Goal: Task Accomplishment & Management: Manage account settings

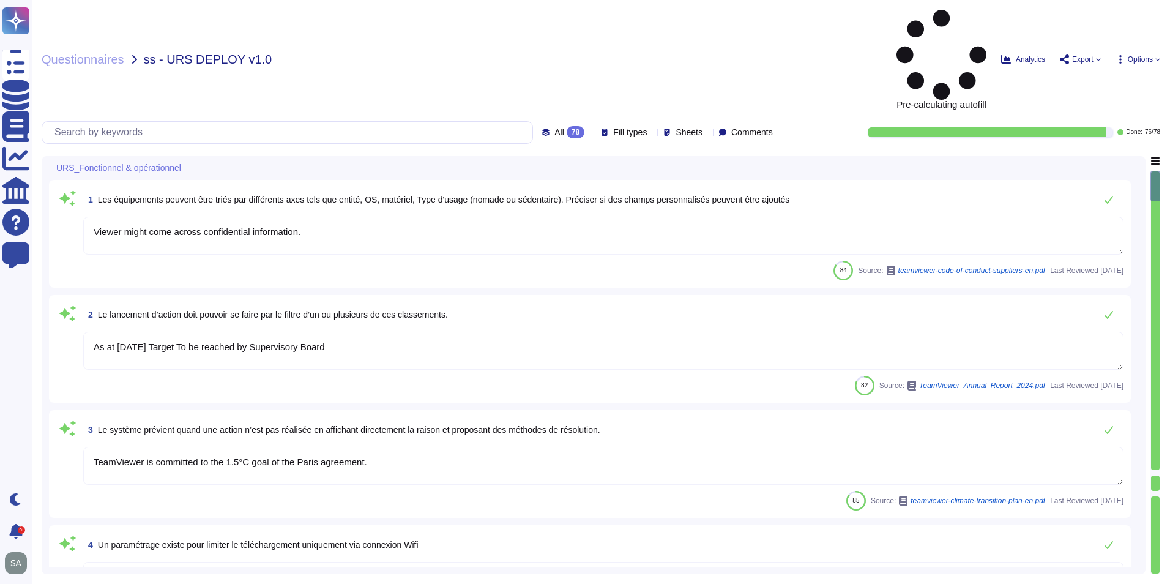
type textarea "Viewer might come across confidential information."
type textarea "As at [DATE] Target To be reached by Supervisory Board"
type textarea "TeamViewer is committed to the 1.5°C goal of the Paris agreement."
type textarea "WPA2 enterprise with certificates"
type textarea "Customer and its Authorized Users must sign up for a TeamViewer account and bei…"
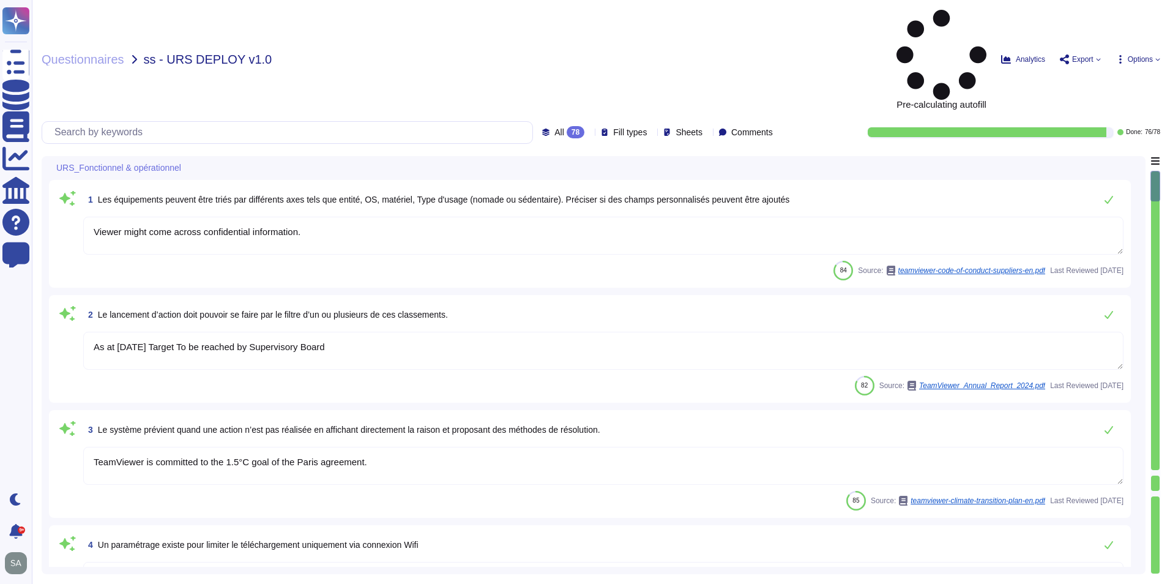
type textarea "To report violations of applicable laws and regulations, internal policies, or …"
type textarea "Within TeamViewer screens, components with the same functionality are consisten…"
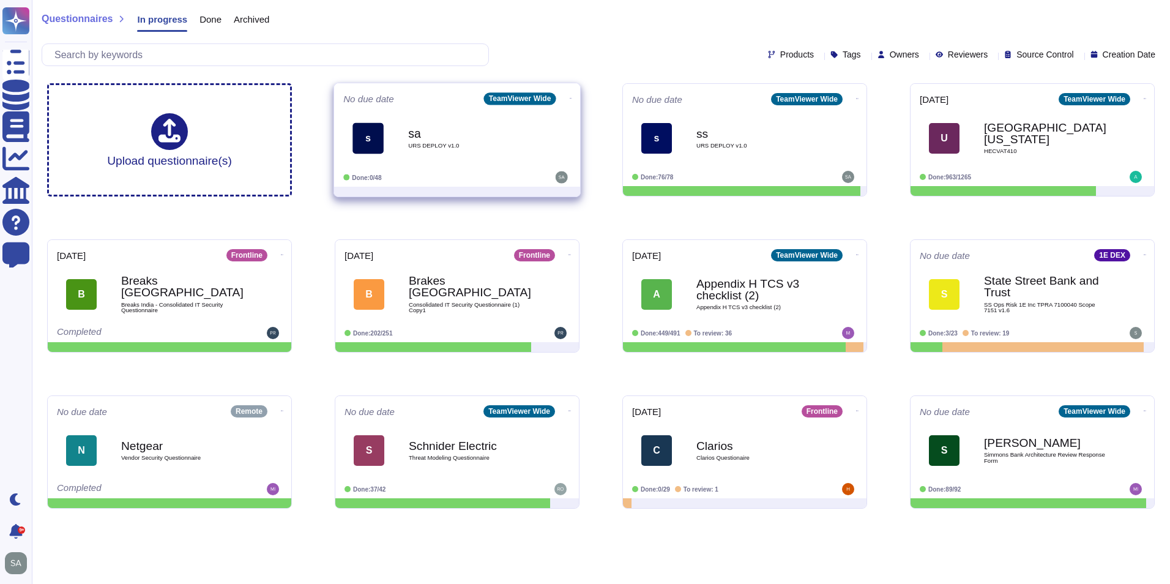
click at [575, 93] on div "No due date TeamViewer Wide s sa URS DEPLOY v1.0 Done: 0/48" at bounding box center [457, 134] width 246 height 103
click at [570, 97] on icon at bounding box center [571, 98] width 2 height 3
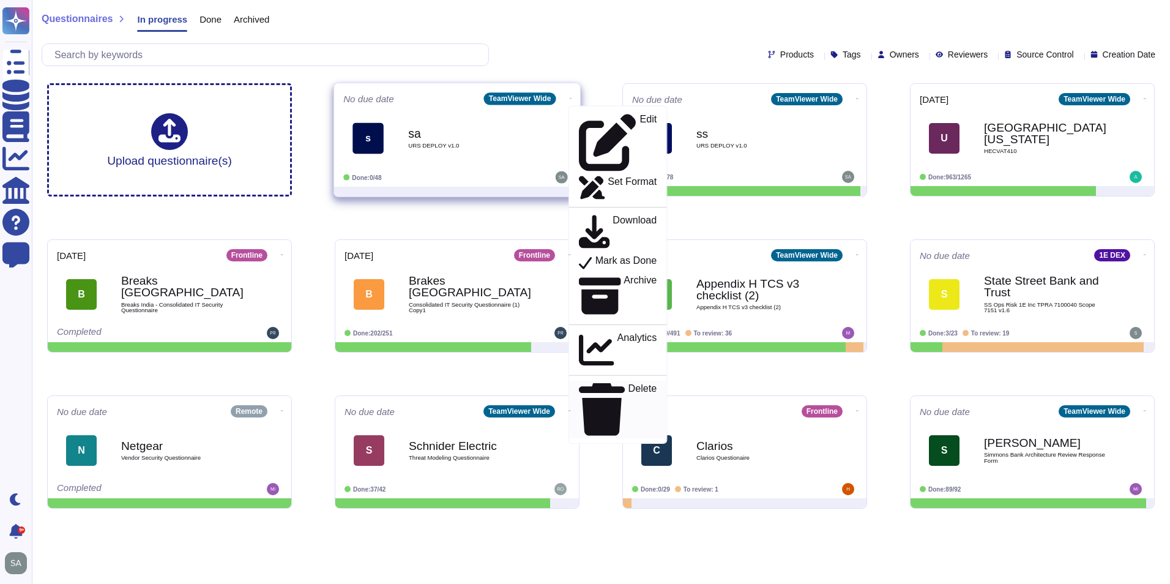
click at [629, 384] on p "Delete" at bounding box center [643, 410] width 29 height 52
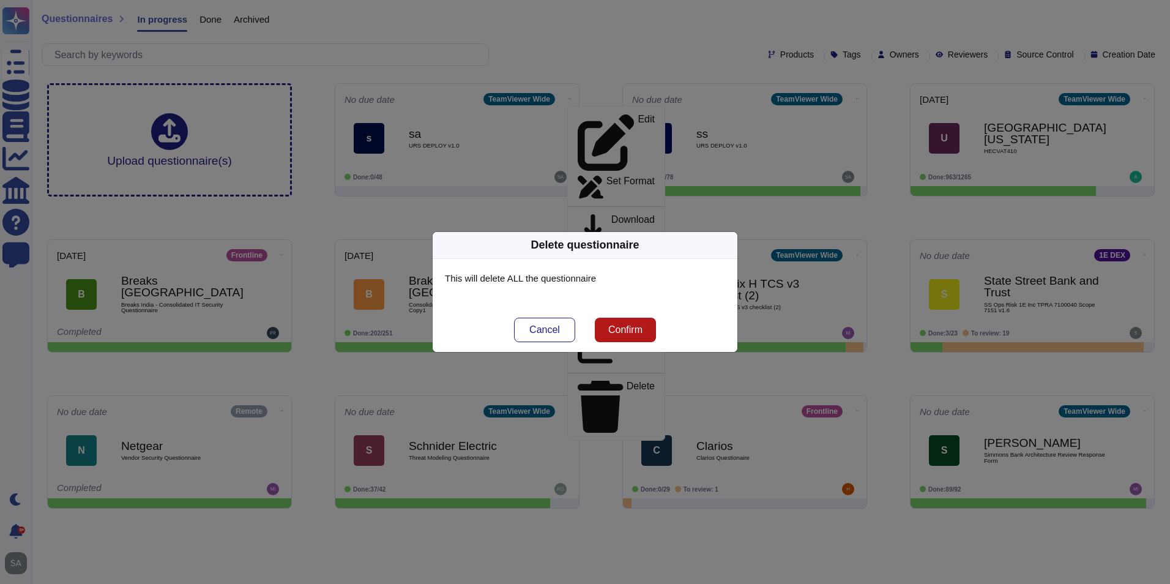
click at [625, 331] on span "Confirm" at bounding box center [625, 330] width 34 height 10
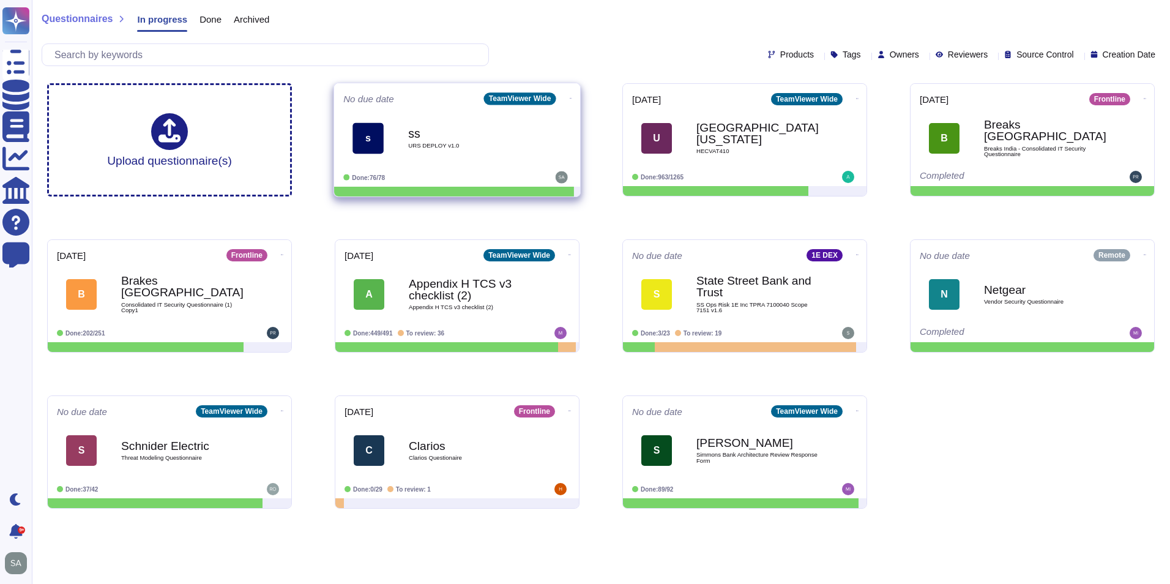
click at [570, 97] on icon at bounding box center [571, 98] width 2 height 3
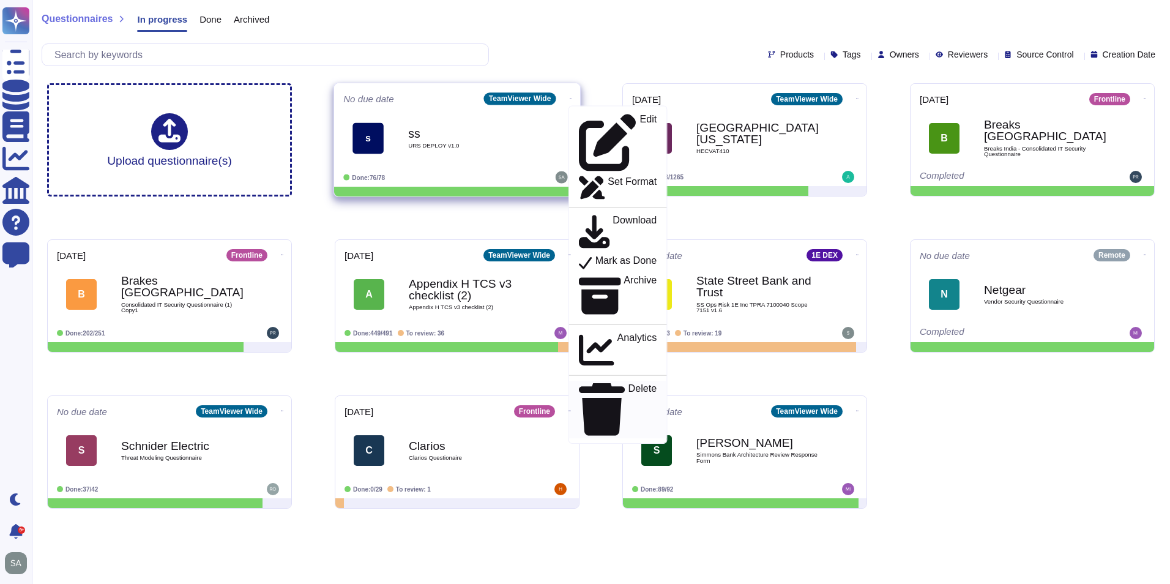
click at [629, 384] on p "Delete" at bounding box center [643, 410] width 29 height 52
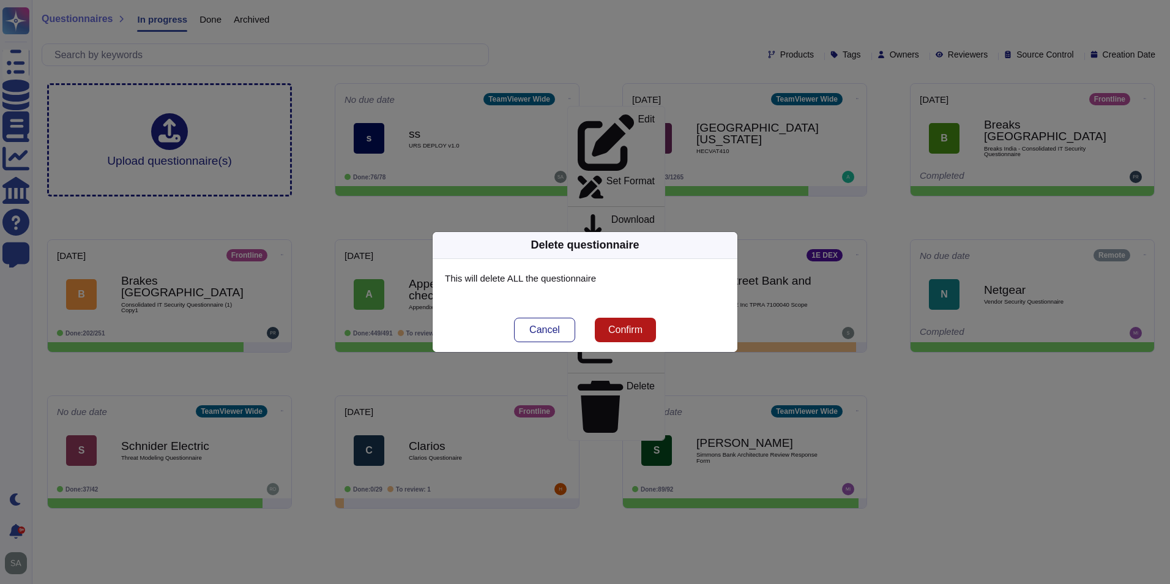
click at [626, 325] on span "Confirm" at bounding box center [625, 330] width 34 height 10
